Goal: Information Seeking & Learning: Learn about a topic

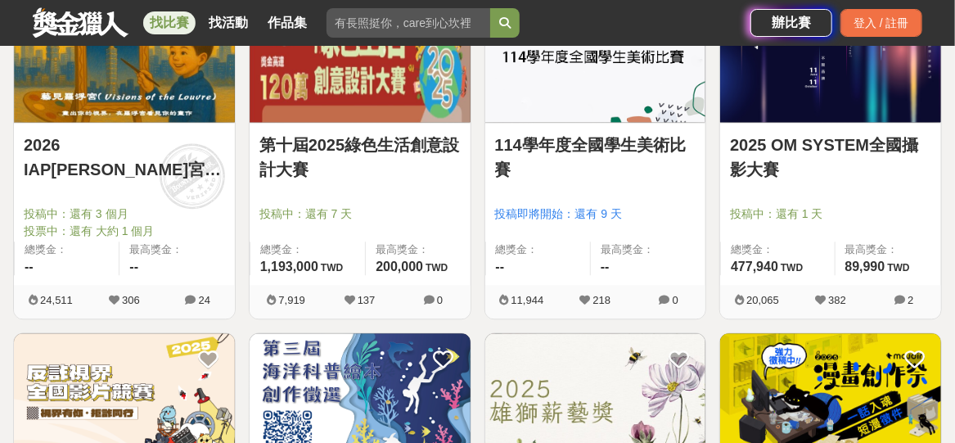
scroll to position [1391, 0]
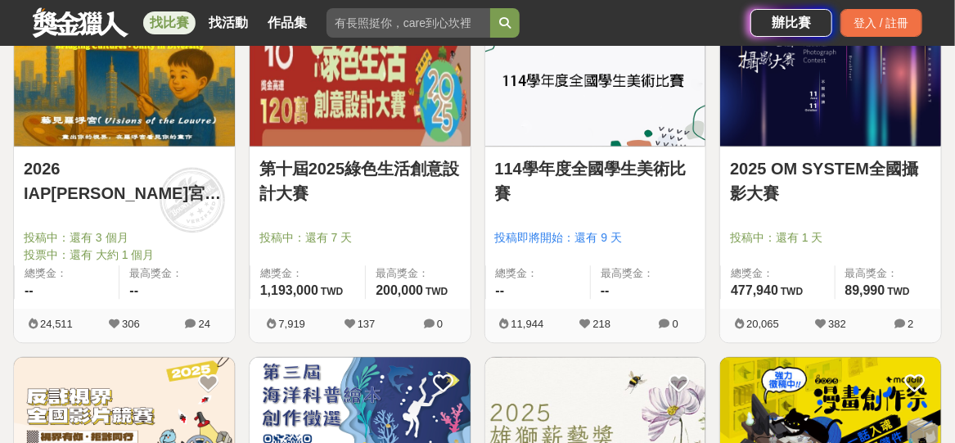
click at [159, 168] on link "2026 IAP[PERSON_NAME]宮國際藝術展徵件" at bounding box center [124, 180] width 201 height 49
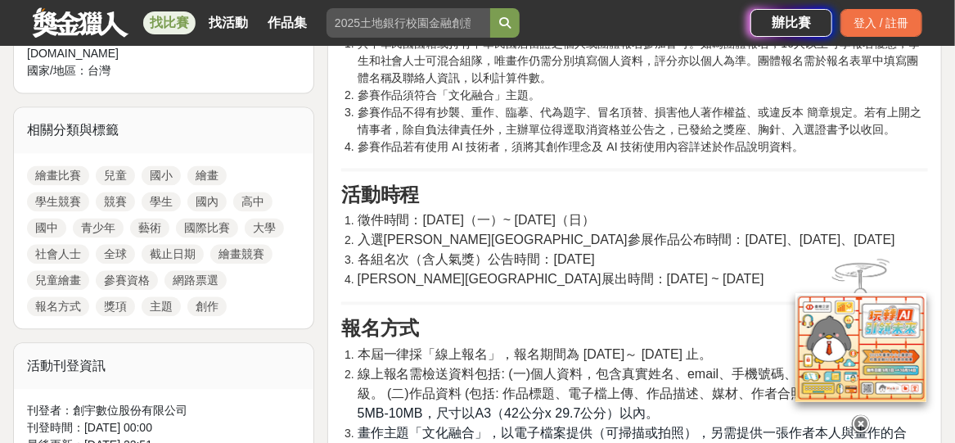
scroll to position [1227, 0]
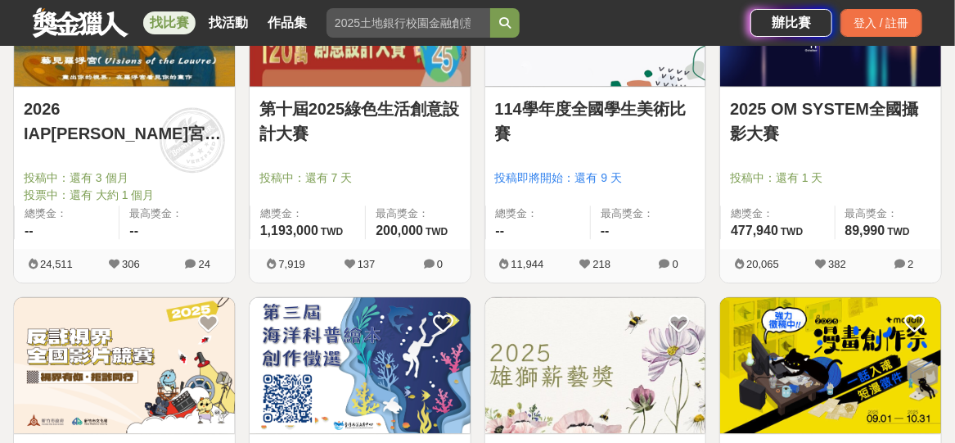
scroll to position [1391, 0]
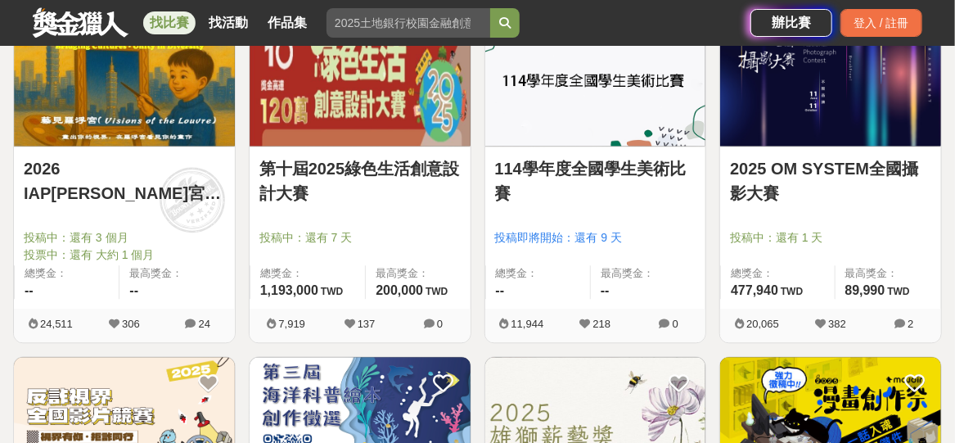
click at [520, 109] on img at bounding box center [595, 77] width 221 height 136
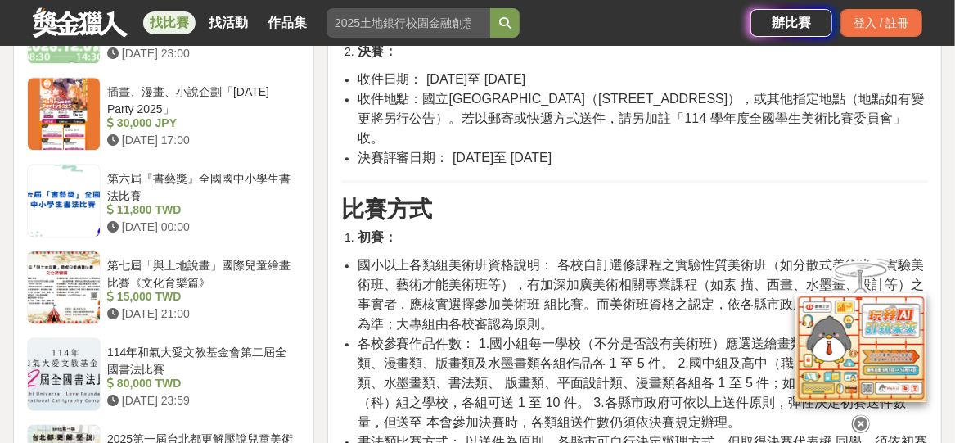
scroll to position [1882, 0]
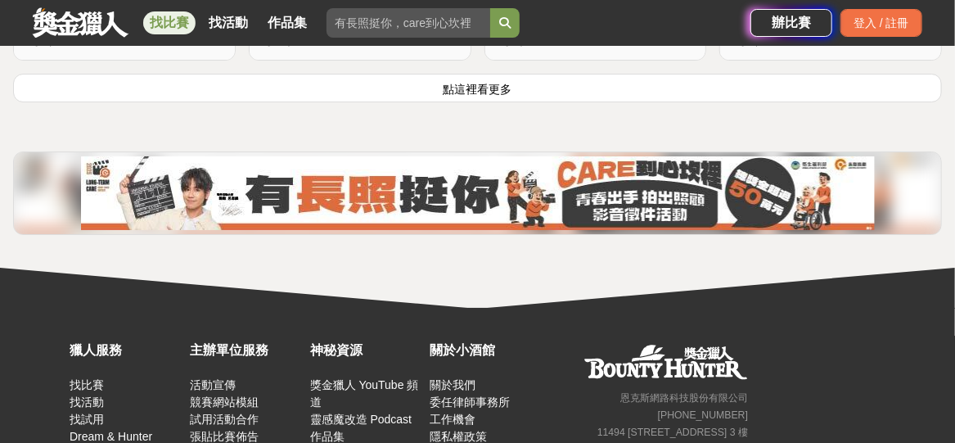
scroll to position [2294, 0]
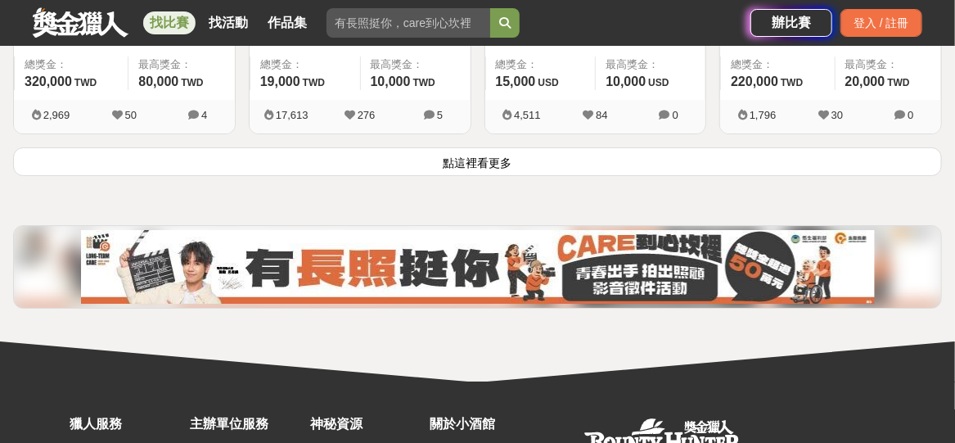
click at [496, 155] on button "點這裡看更多" at bounding box center [477, 161] width 929 height 29
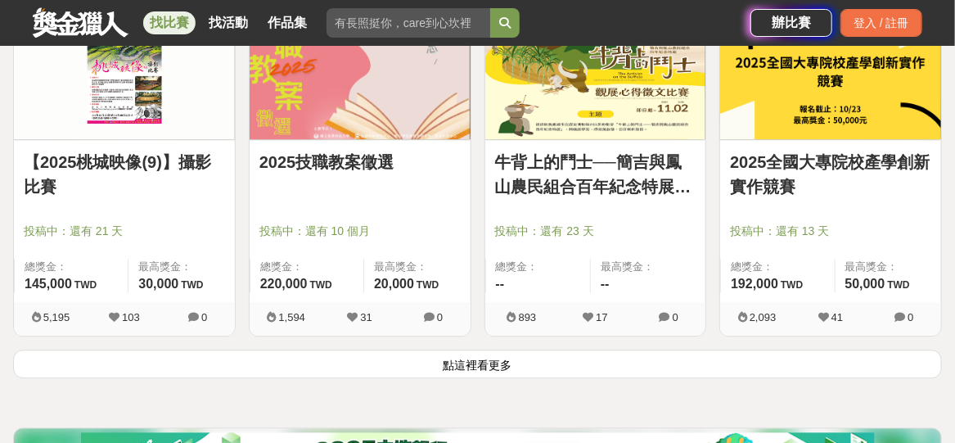
scroll to position [4176, 0]
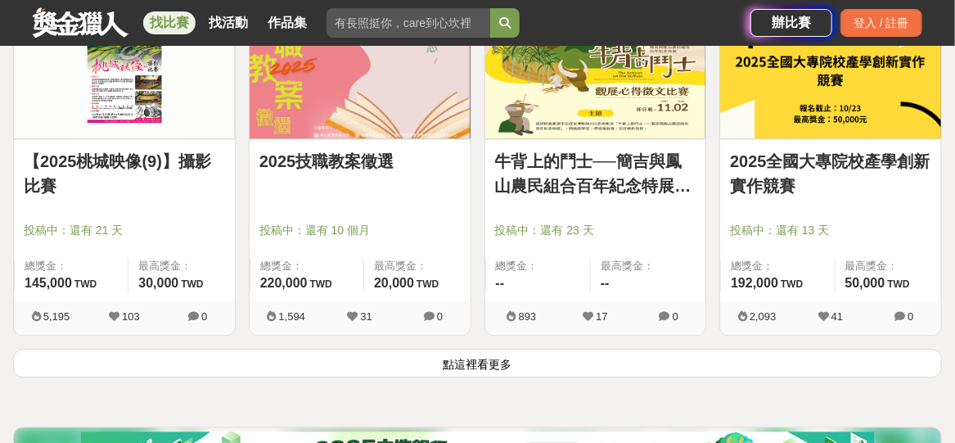
click at [487, 357] on button "點這裡看更多" at bounding box center [477, 363] width 929 height 29
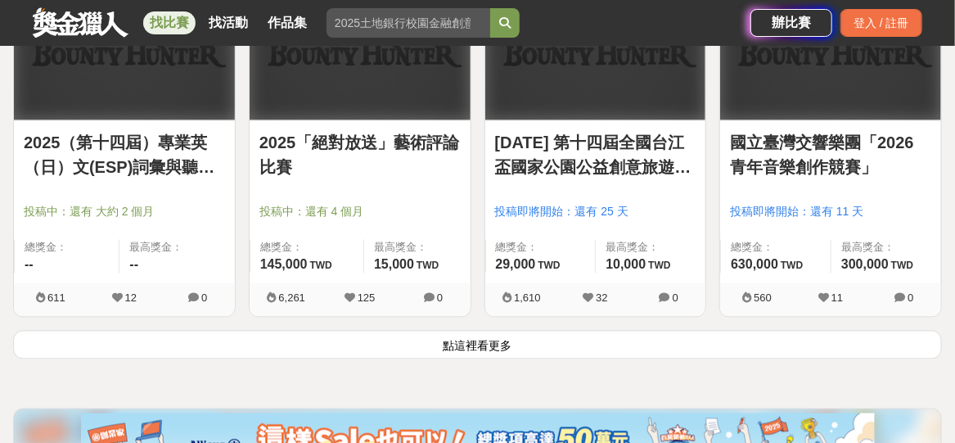
scroll to position [6303, 0]
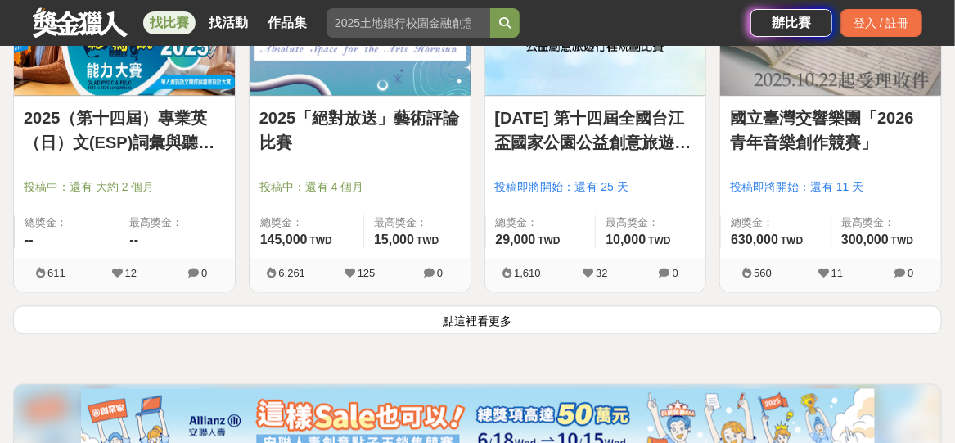
click at [511, 313] on button "點這裡看更多" at bounding box center [477, 319] width 929 height 29
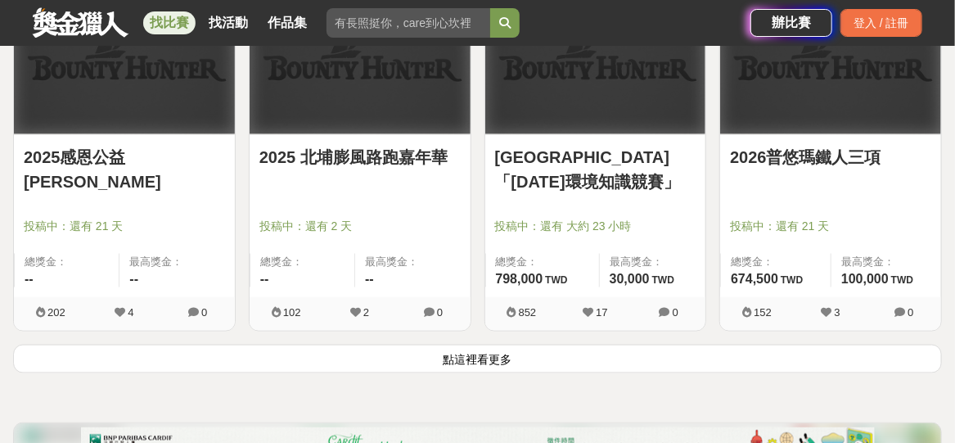
scroll to position [8512, 0]
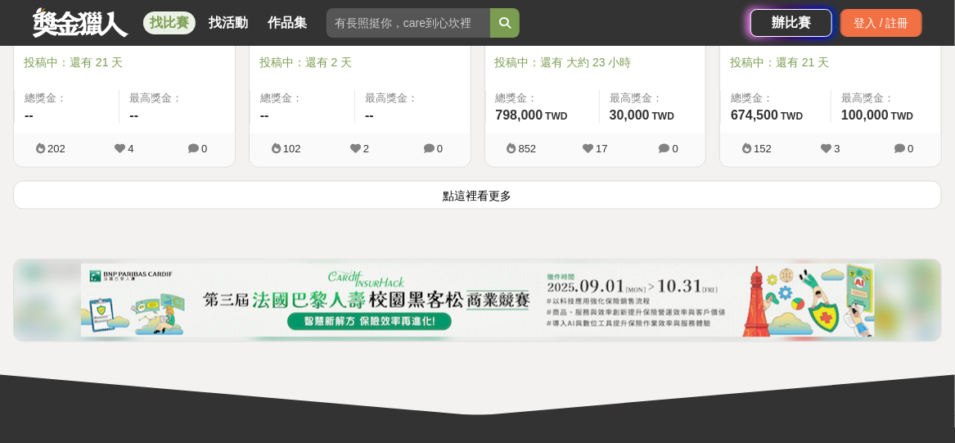
click at [452, 185] on button "點這裡看更多" at bounding box center [477, 195] width 929 height 29
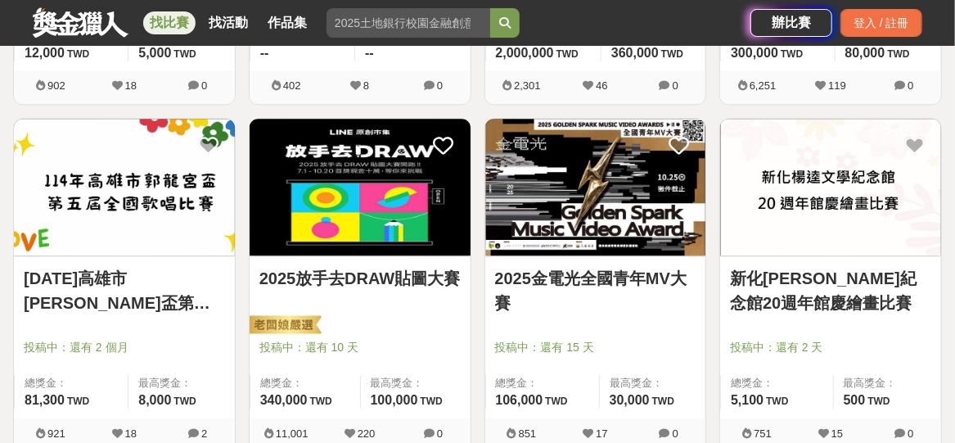
scroll to position [9002, 0]
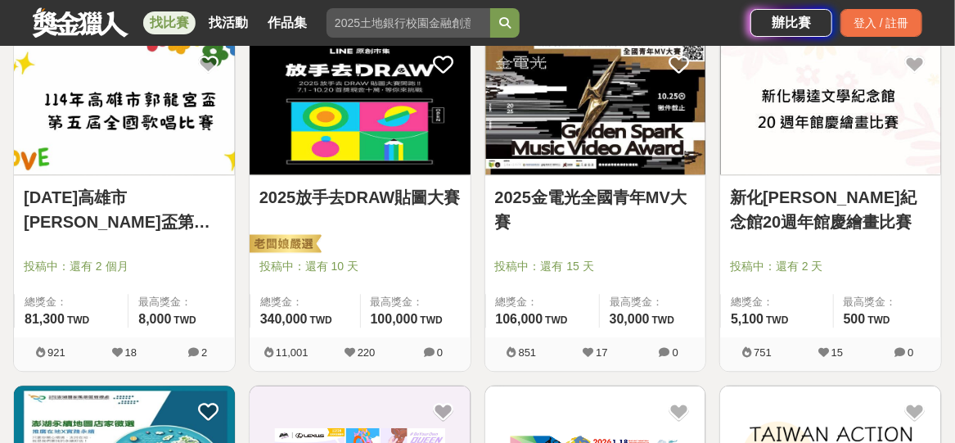
click at [158, 189] on link "[DATE]高雄市[PERSON_NAME]盃第五屆全國歌唱比賽" at bounding box center [124, 209] width 201 height 49
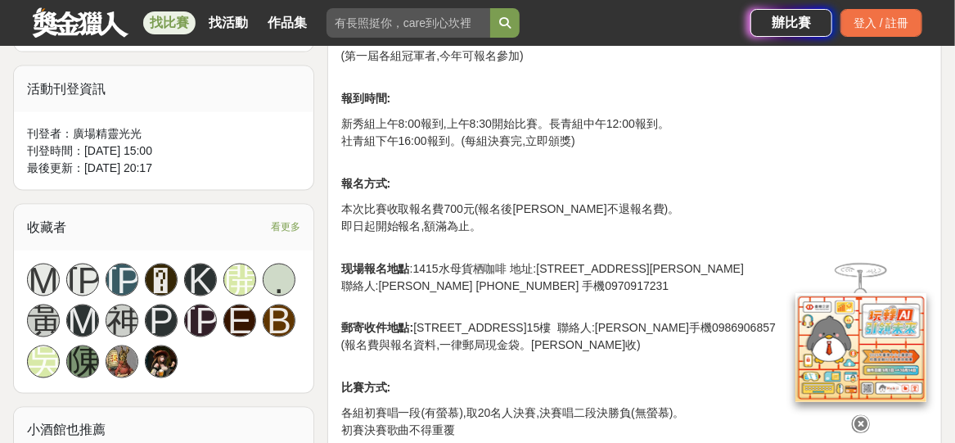
scroll to position [1071, 0]
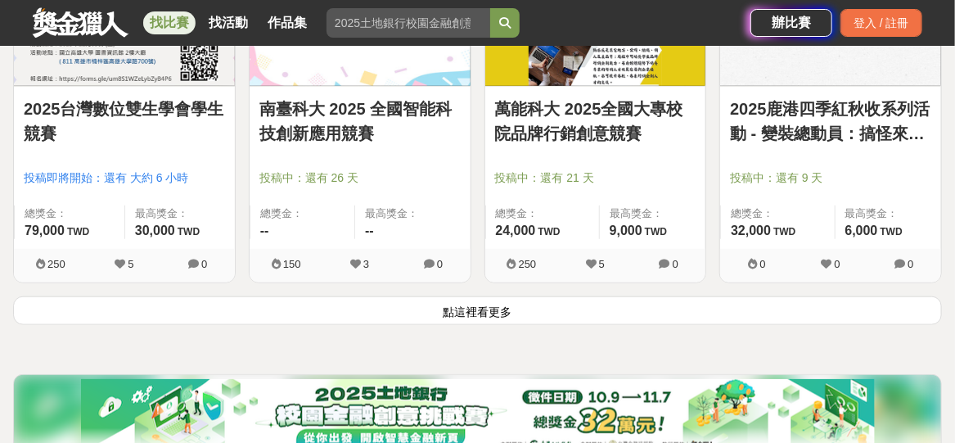
scroll to position [10475, 0]
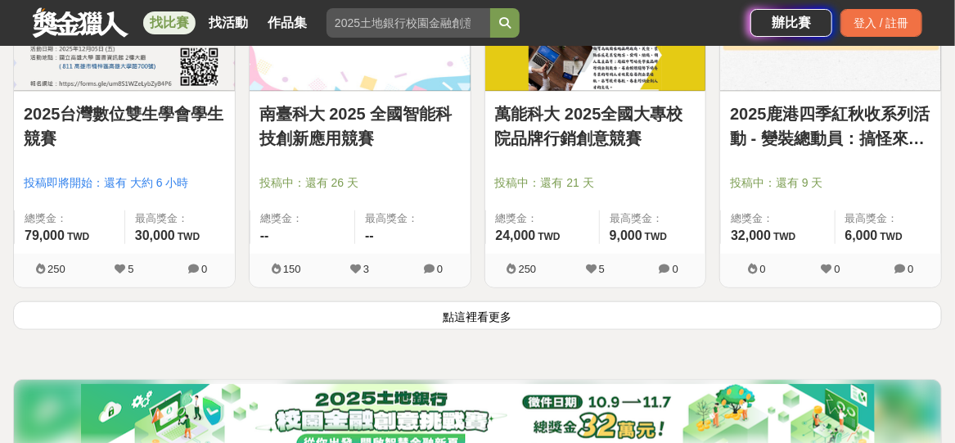
click at [482, 301] on button "點這裡看更多" at bounding box center [477, 315] width 929 height 29
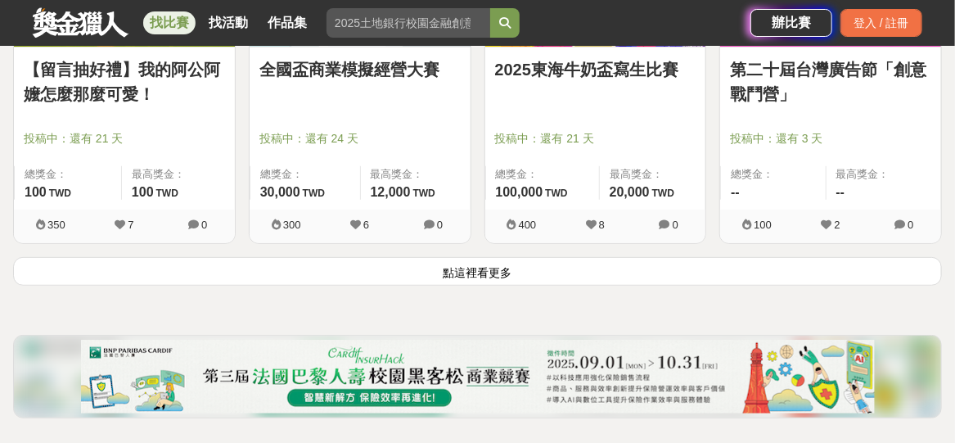
scroll to position [12685, 0]
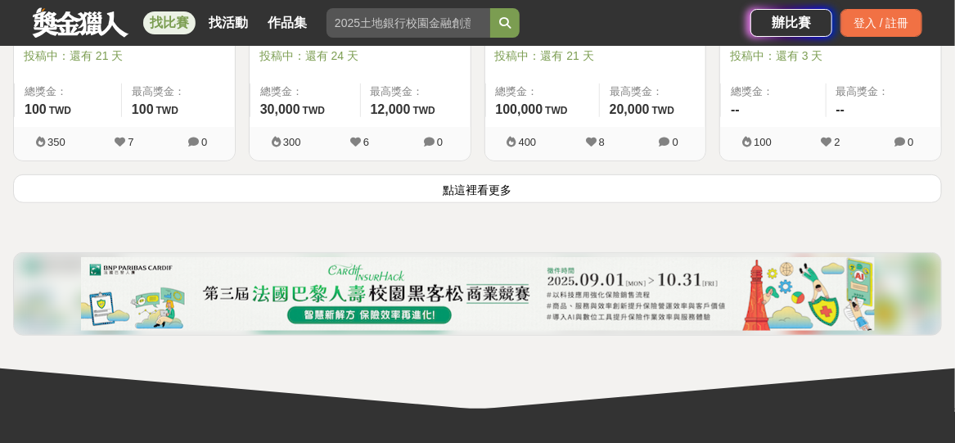
click at [515, 176] on button "點這裡看更多" at bounding box center [477, 188] width 929 height 29
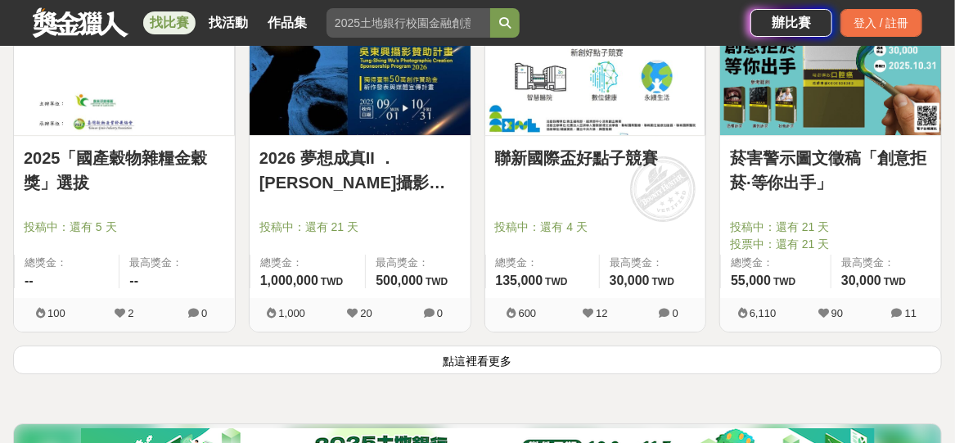
scroll to position [14729, 0]
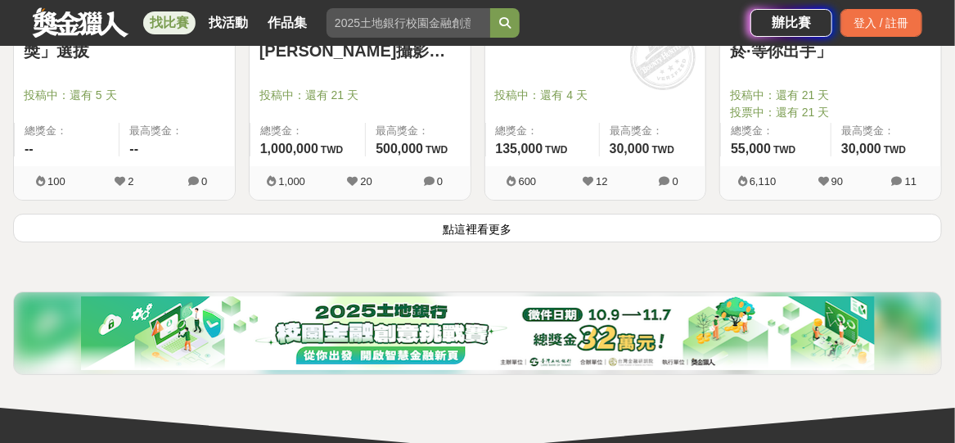
click at [513, 214] on button "點這裡看更多" at bounding box center [477, 228] width 929 height 29
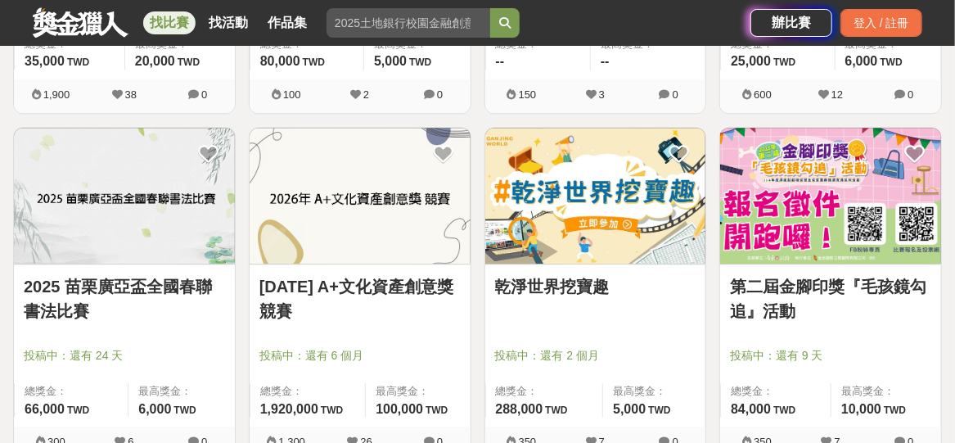
scroll to position [16529, 0]
